Goal: Navigation & Orientation: Find specific page/section

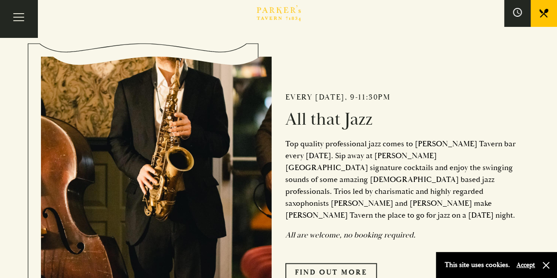
scroll to position [441, 0]
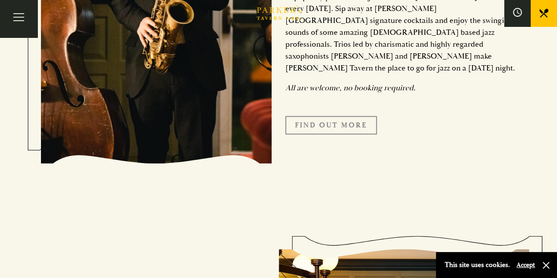
click at [338, 116] on link "Find Out More" at bounding box center [331, 125] width 92 height 19
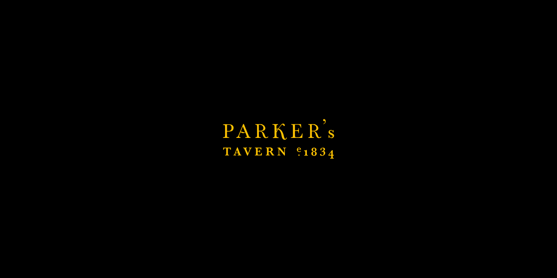
scroll to position [734, 0]
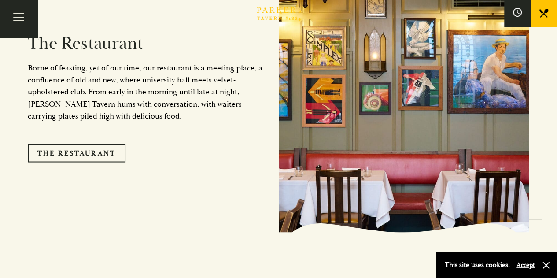
scroll to position [734, 0]
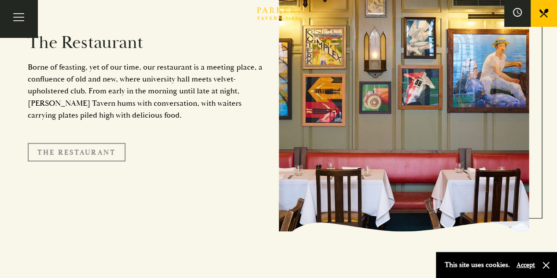
click at [79, 143] on link "The Restaurant" at bounding box center [77, 152] width 98 height 19
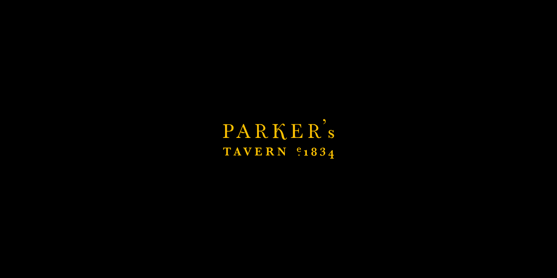
scroll to position [1028, 0]
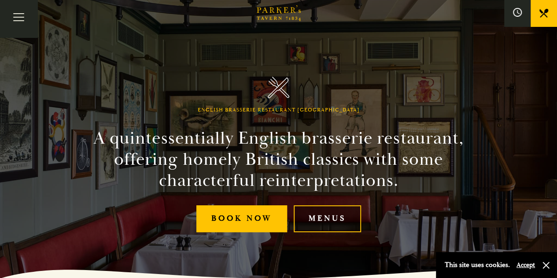
click at [336, 216] on link "Menus" at bounding box center [327, 218] width 67 height 27
